Goal: Information Seeking & Learning: Learn about a topic

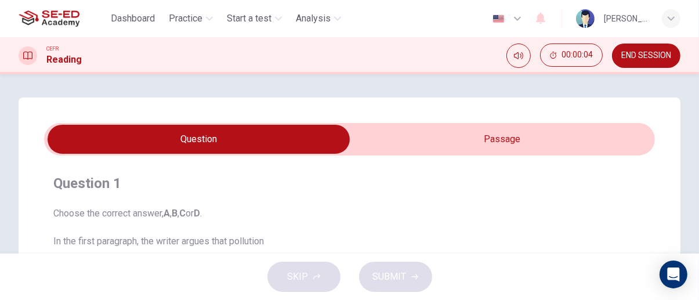
click at [535, 137] on input "checkbox" at bounding box center [199, 139] width 916 height 29
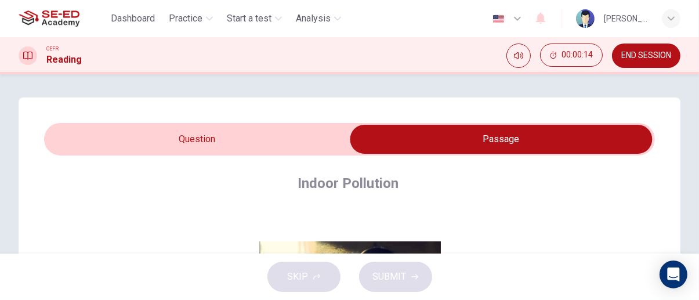
click at [296, 129] on input "checkbox" at bounding box center [501, 139] width 916 height 29
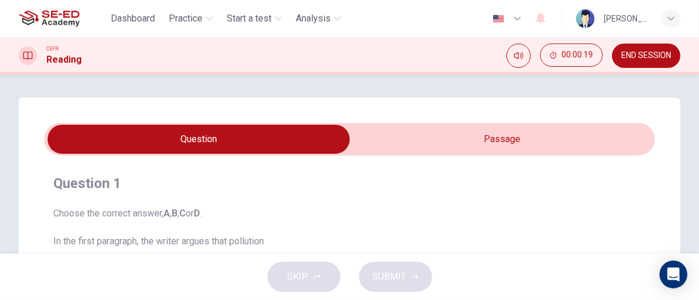
click at [524, 143] on input "checkbox" at bounding box center [199, 139] width 916 height 29
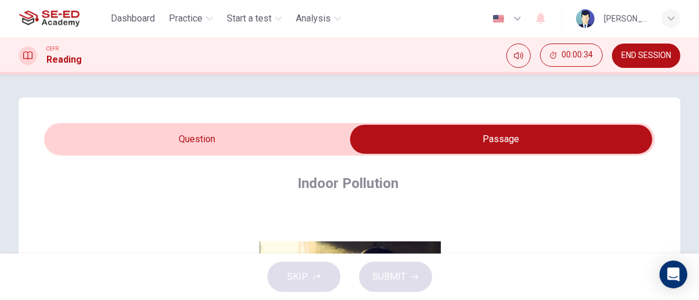
click at [311, 142] on input "checkbox" at bounding box center [501, 139] width 916 height 29
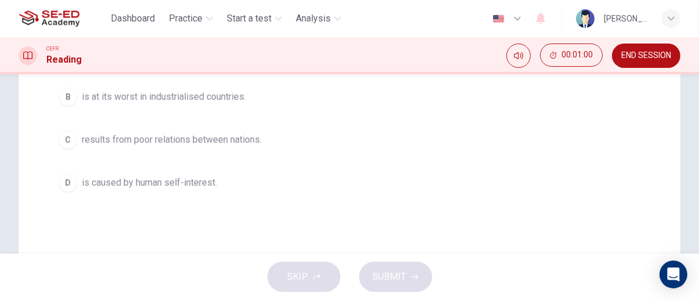
scroll to position [233, 0]
click at [201, 182] on span "is caused by human self-interest." at bounding box center [149, 182] width 135 height 14
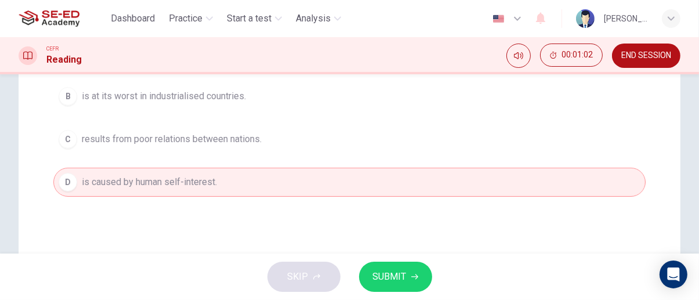
click at [411, 274] on icon "button" at bounding box center [414, 276] width 7 height 7
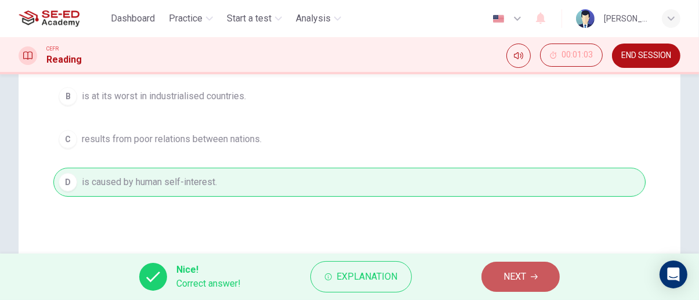
click at [533, 274] on icon "button" at bounding box center [534, 276] width 7 height 7
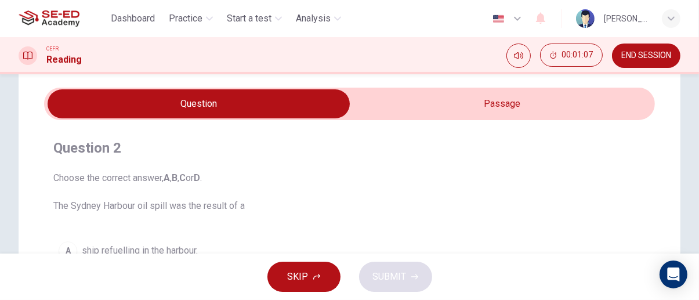
scroll to position [0, 0]
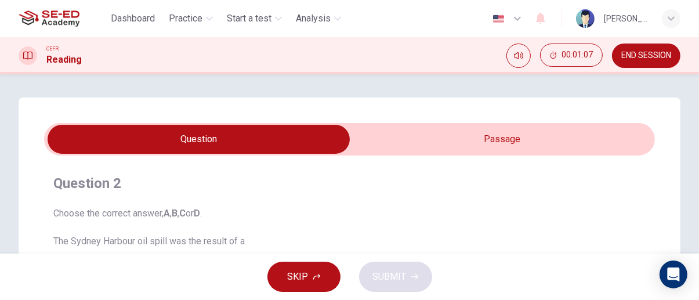
click at [536, 141] on input "checkbox" at bounding box center [199, 139] width 916 height 29
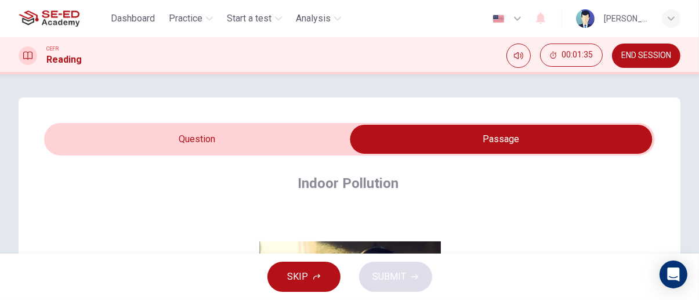
click at [67, 143] on input "checkbox" at bounding box center [501, 139] width 916 height 29
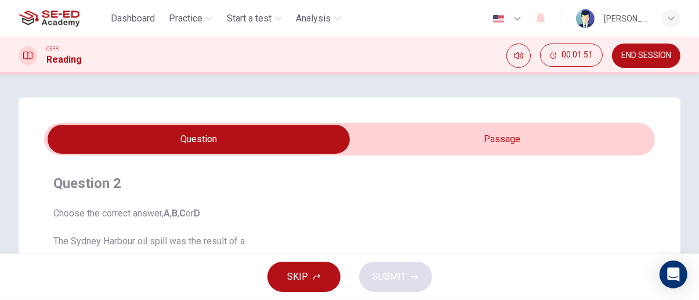
click at [547, 131] on input "checkbox" at bounding box center [199, 139] width 916 height 29
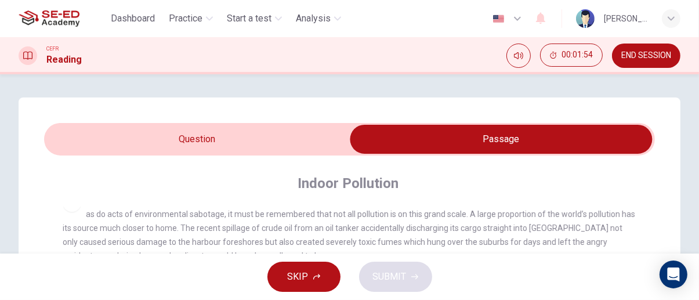
scroll to position [291, 0]
click at [50, 140] on input "checkbox" at bounding box center [501, 139] width 916 height 29
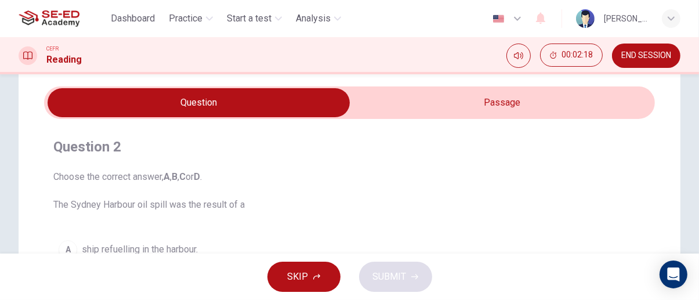
scroll to position [0, 0]
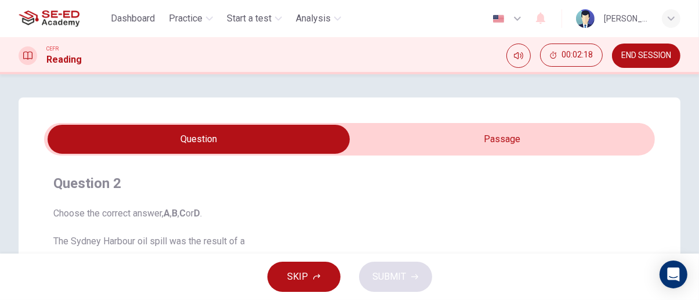
click at [577, 144] on input "checkbox" at bounding box center [199, 139] width 916 height 29
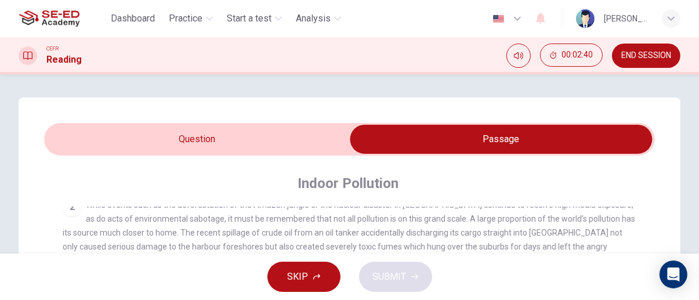
scroll to position [288, 0]
click at [60, 144] on input "checkbox" at bounding box center [501, 139] width 916 height 29
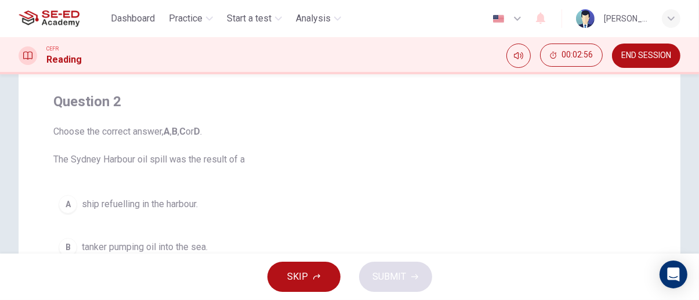
scroll to position [0, 0]
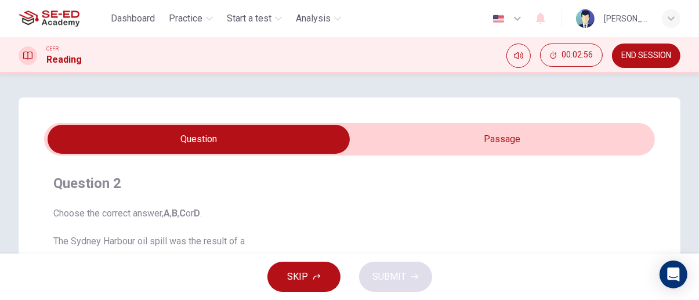
click at [556, 143] on input "checkbox" at bounding box center [199, 139] width 916 height 29
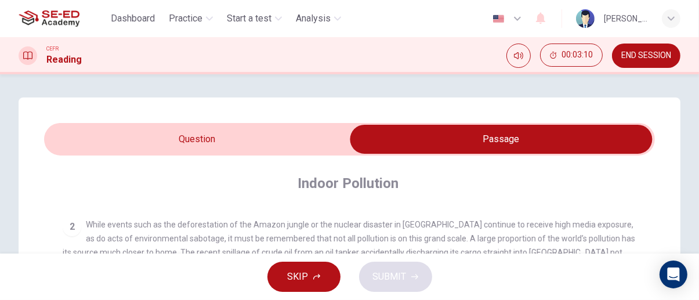
scroll to position [268, 0]
click at [53, 144] on input "checkbox" at bounding box center [501, 139] width 916 height 29
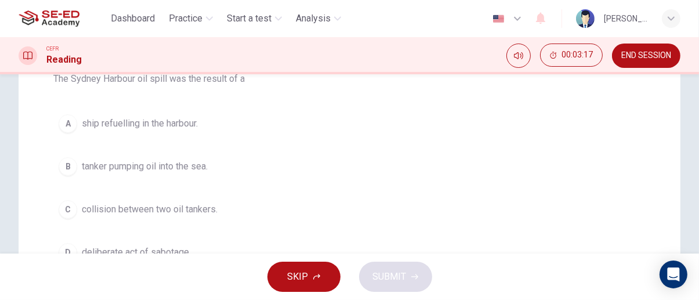
scroll to position [164, 0]
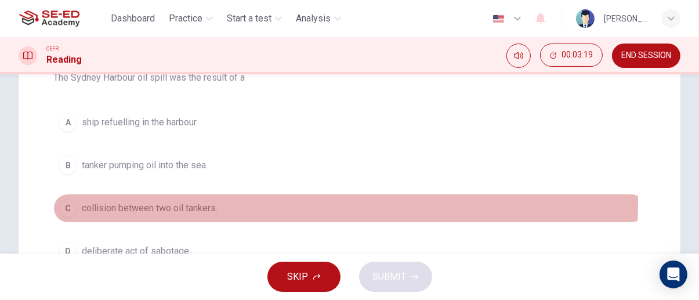
click at [59, 202] on button "C collision between two oil tankers." at bounding box center [349, 208] width 592 height 29
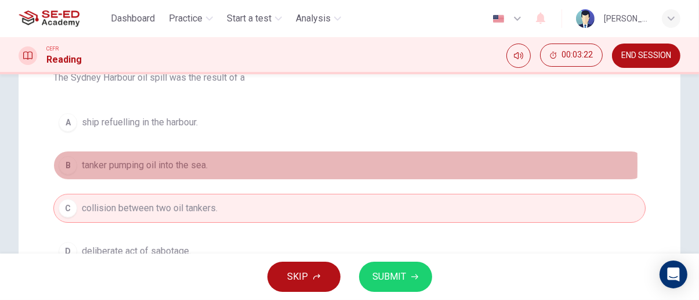
click at [67, 164] on div "B" at bounding box center [68, 165] width 19 height 19
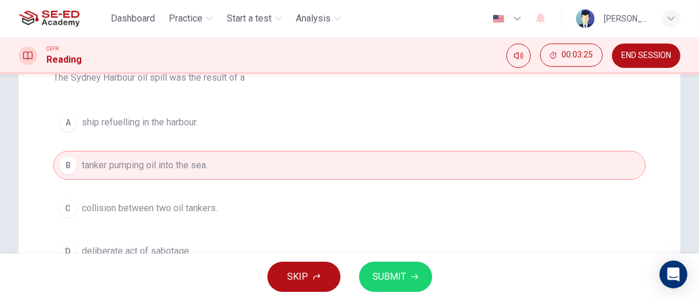
click at [404, 269] on span "SUBMIT" at bounding box center [390, 276] width 34 height 16
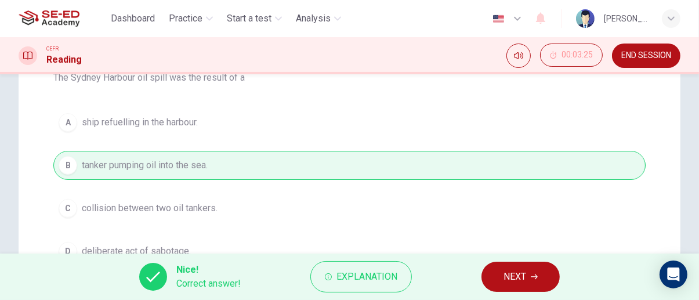
click at [522, 281] on span "NEXT" at bounding box center [514, 276] width 23 height 16
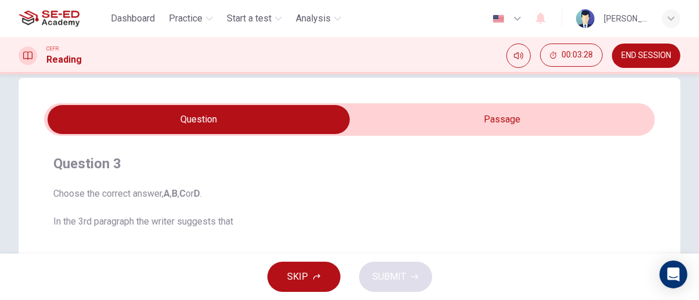
scroll to position [0, 0]
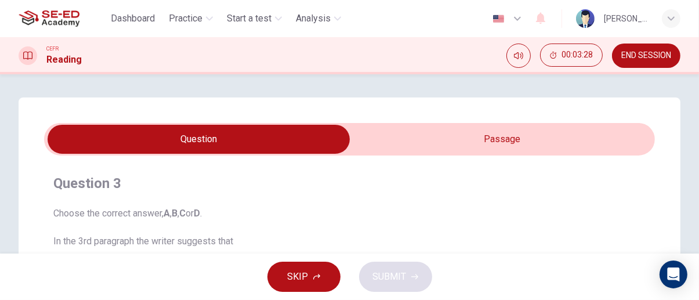
click at [552, 136] on input "checkbox" at bounding box center [199, 139] width 916 height 29
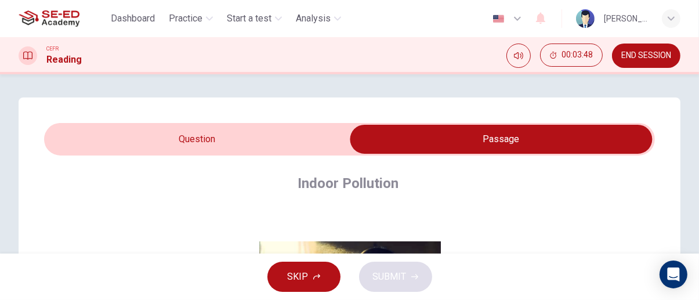
click at [57, 144] on input "checkbox" at bounding box center [501, 139] width 916 height 29
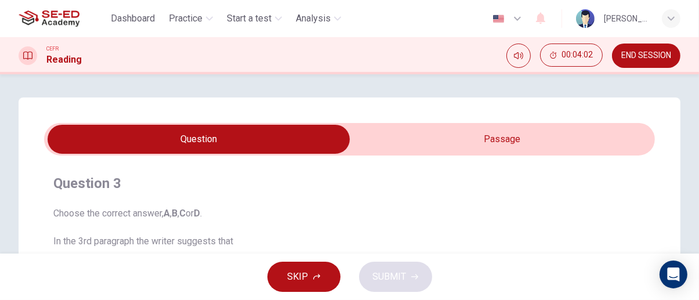
click at [560, 129] on input "checkbox" at bounding box center [199, 139] width 916 height 29
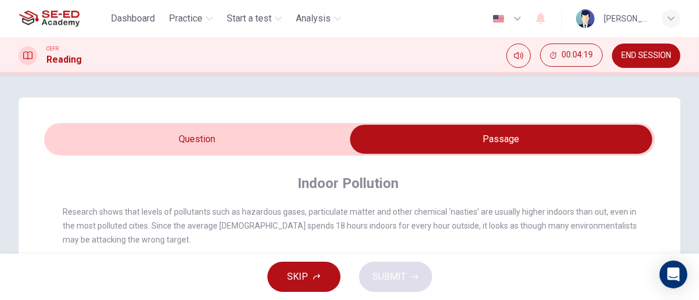
scroll to position [392, 0]
click at [55, 143] on input "checkbox" at bounding box center [501, 139] width 916 height 29
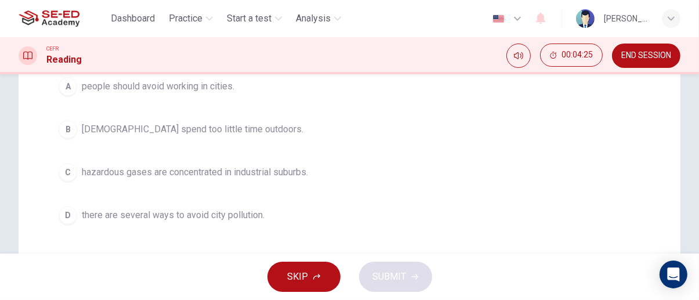
scroll to position [202, 0]
click at [237, 129] on span "[DEMOGRAPHIC_DATA] spend too little time outdoors." at bounding box center [193, 126] width 222 height 14
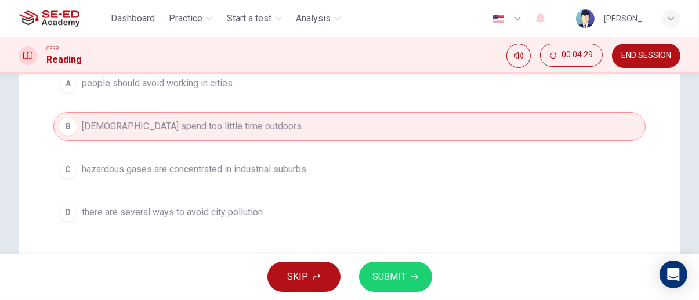
click at [413, 276] on icon "button" at bounding box center [414, 276] width 7 height 5
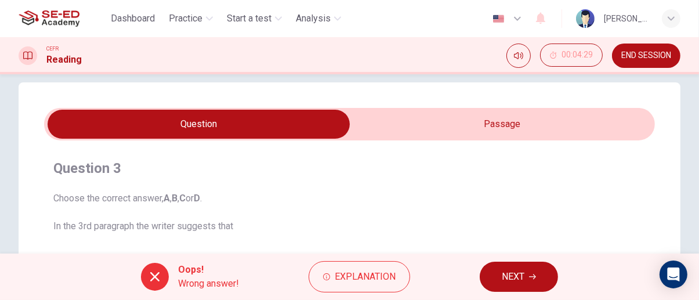
scroll to position [0, 0]
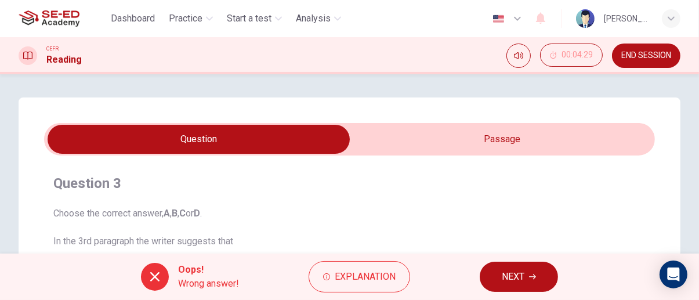
click at [529, 138] on input "checkbox" at bounding box center [199, 139] width 916 height 29
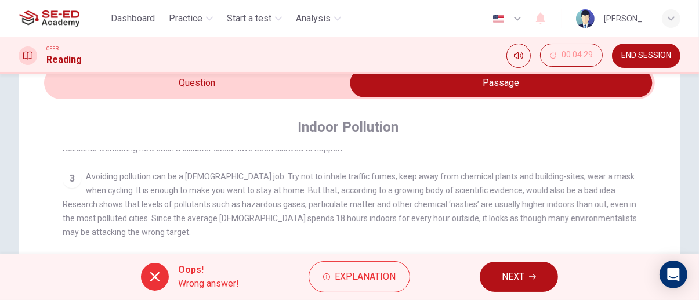
scroll to position [344, 0]
click at [532, 277] on icon "button" at bounding box center [532, 276] width 7 height 7
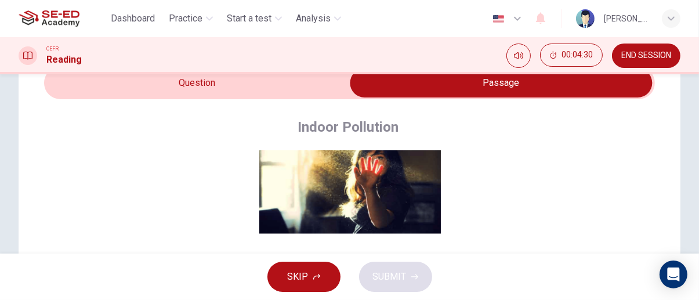
scroll to position [0, 0]
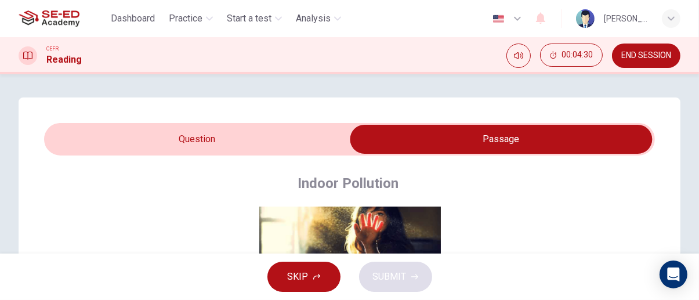
click at [317, 129] on input "checkbox" at bounding box center [501, 139] width 916 height 29
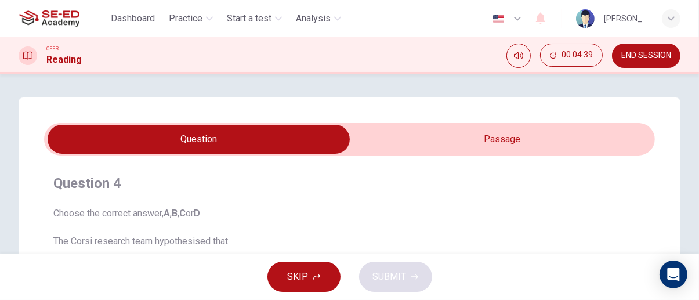
click at [509, 129] on input "checkbox" at bounding box center [199, 139] width 916 height 29
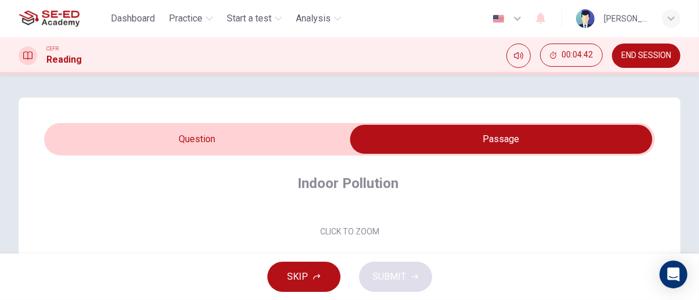
scroll to position [150, 0]
click at [57, 144] on input "checkbox" at bounding box center [501, 139] width 916 height 29
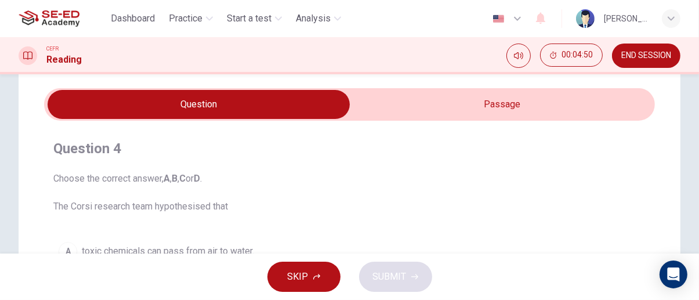
scroll to position [0, 0]
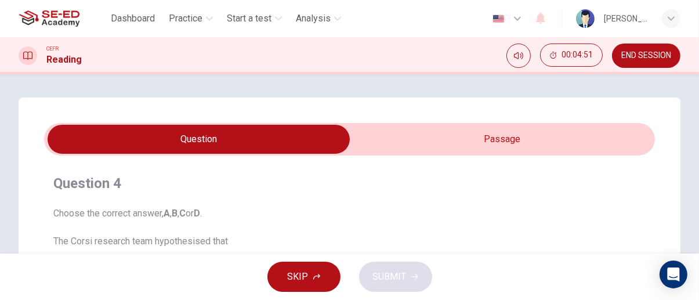
click at [542, 138] on input "checkbox" at bounding box center [199, 139] width 916 height 29
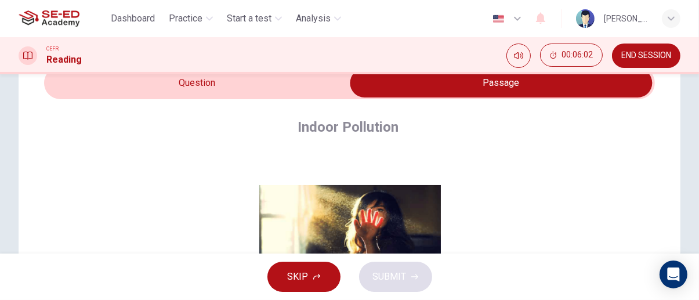
click at [307, 88] on input "checkbox" at bounding box center [501, 82] width 916 height 29
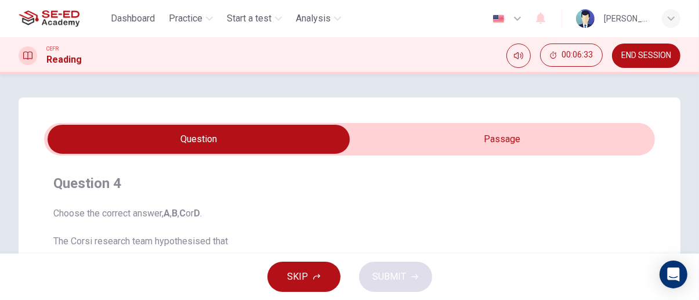
click at [512, 130] on input "checkbox" at bounding box center [199, 139] width 916 height 29
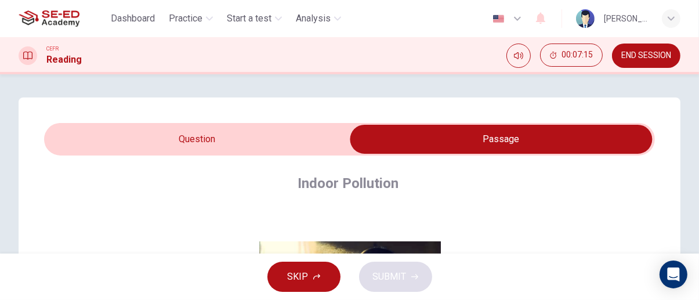
click at [304, 136] on input "checkbox" at bounding box center [501, 139] width 916 height 29
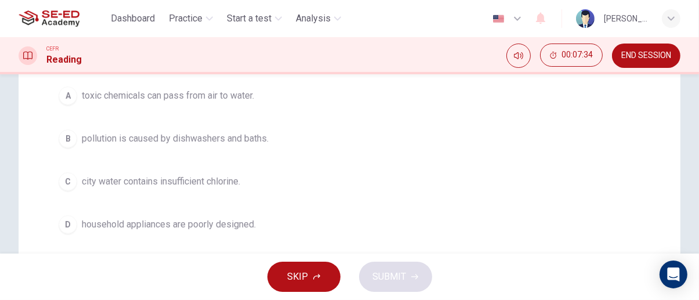
scroll to position [190, 0]
click at [85, 141] on span "pollution is caused by dishwashers and baths." at bounding box center [175, 139] width 187 height 14
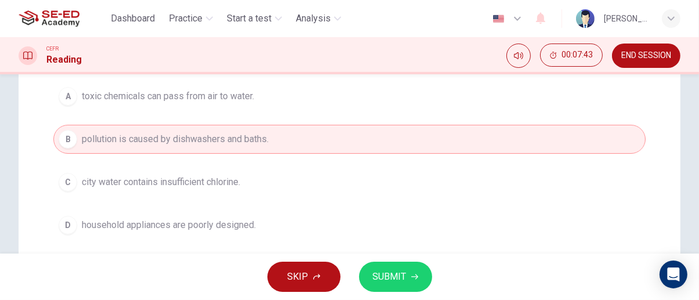
click at [398, 280] on span "SUBMIT" at bounding box center [390, 276] width 34 height 16
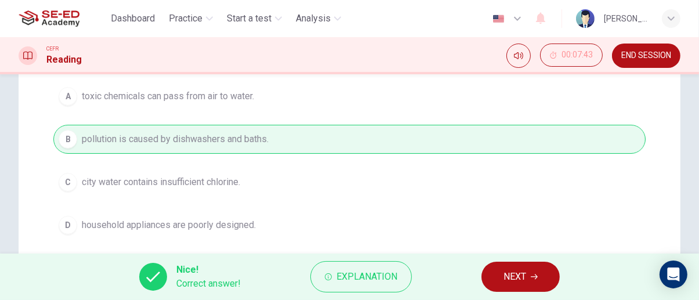
click at [516, 279] on span "NEXT" at bounding box center [514, 276] width 23 height 16
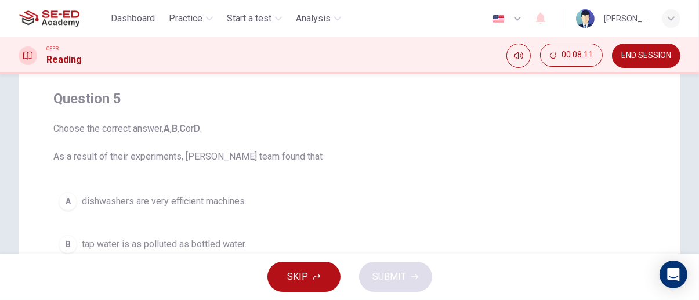
scroll to position [0, 0]
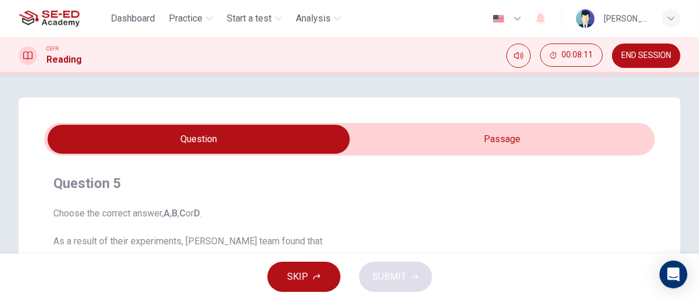
click at [583, 124] on span at bounding box center [349, 139] width 611 height 32
click at [599, 143] on input "checkbox" at bounding box center [199, 139] width 916 height 29
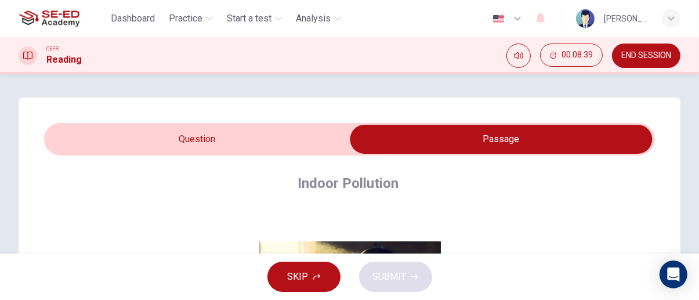
click at [70, 140] on input "checkbox" at bounding box center [501, 139] width 916 height 29
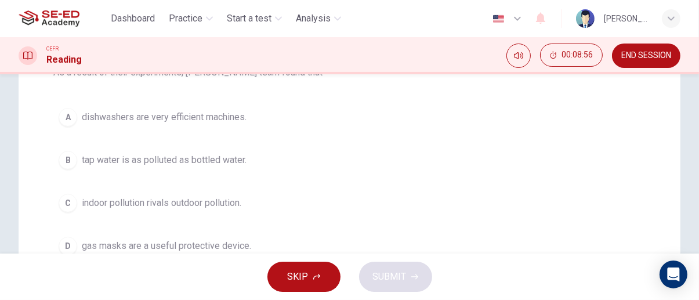
scroll to position [170, 0]
click at [96, 161] on span "tap water is as polluted as bottled water." at bounding box center [164, 159] width 165 height 14
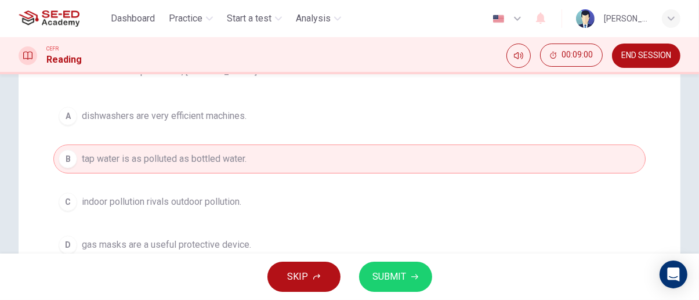
scroll to position [0, 0]
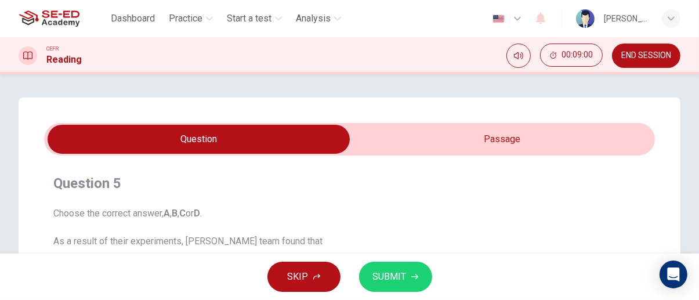
click at [565, 130] on input "checkbox" at bounding box center [199, 139] width 916 height 29
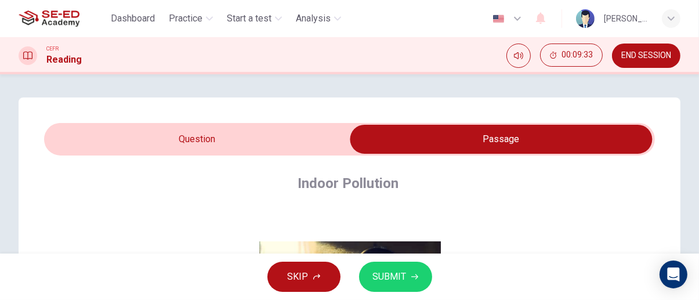
click at [311, 125] on input "checkbox" at bounding box center [501, 139] width 916 height 29
checkbox input "false"
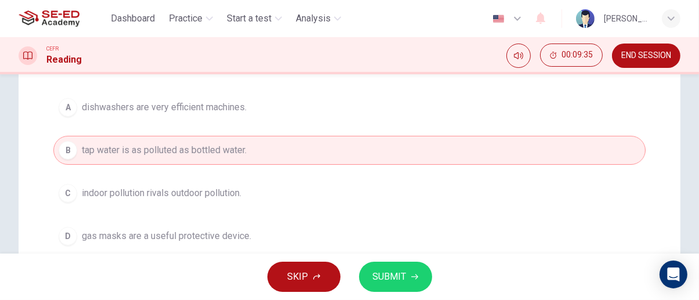
scroll to position [179, 0]
click at [395, 277] on span "SUBMIT" at bounding box center [390, 276] width 34 height 16
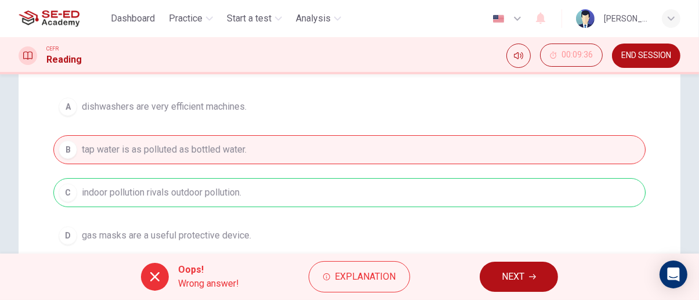
click at [521, 272] on span "NEXT" at bounding box center [513, 276] width 23 height 16
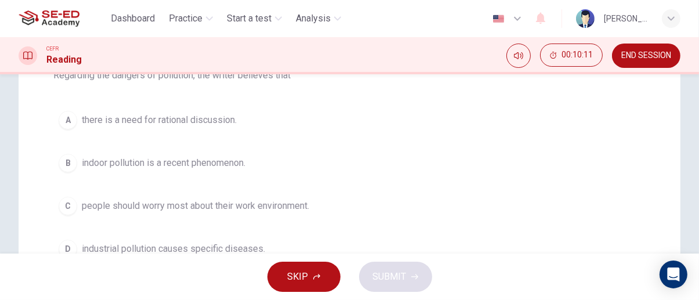
scroll to position [165, 0]
click at [264, 169] on button "B indoor pollution is a recent phenomenon." at bounding box center [349, 163] width 592 height 29
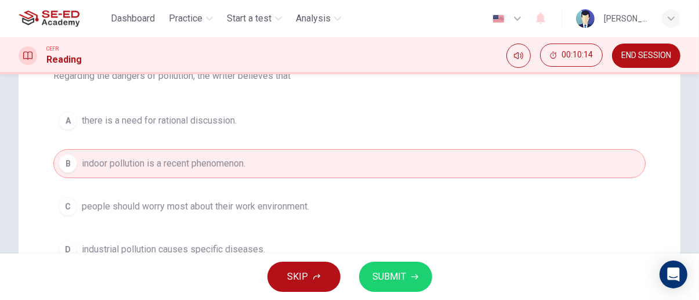
click at [413, 277] on icon "button" at bounding box center [414, 276] width 7 height 5
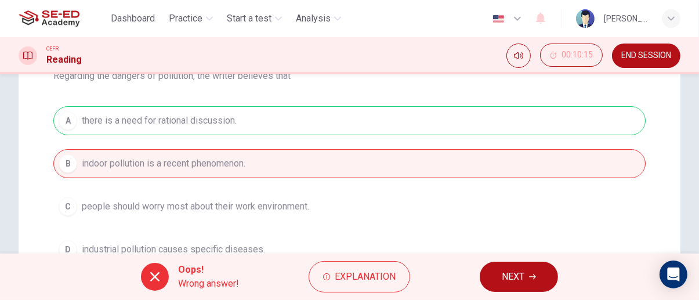
click at [519, 276] on span "NEXT" at bounding box center [513, 276] width 23 height 16
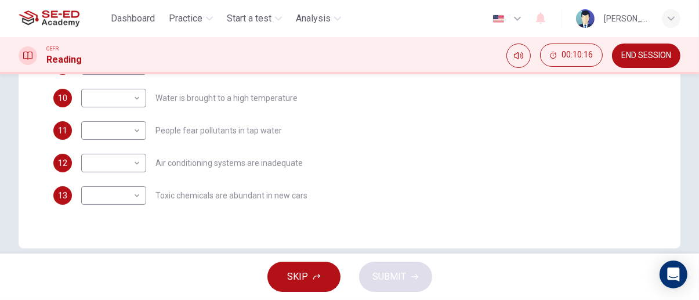
scroll to position [426, 0]
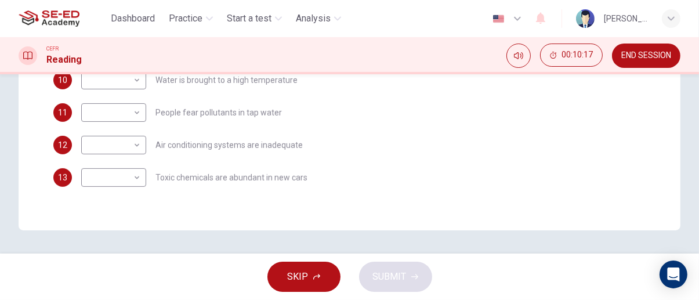
click at [654, 56] on span "END SESSION" at bounding box center [646, 55] width 50 height 9
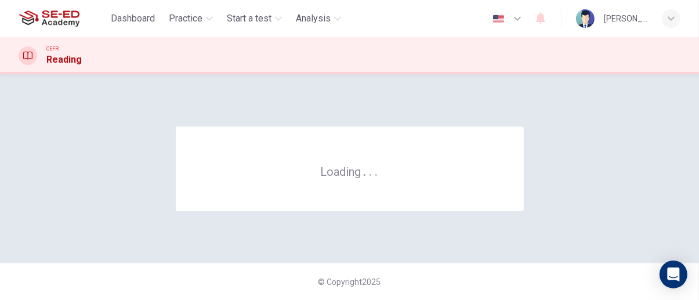
scroll to position [0, 0]
